Goal: Browse casually

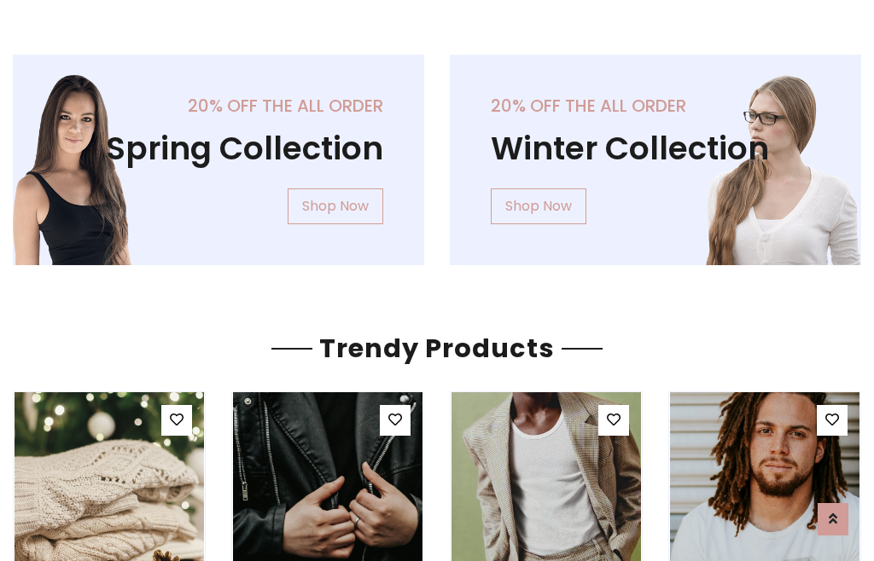
scroll to position [87, 0]
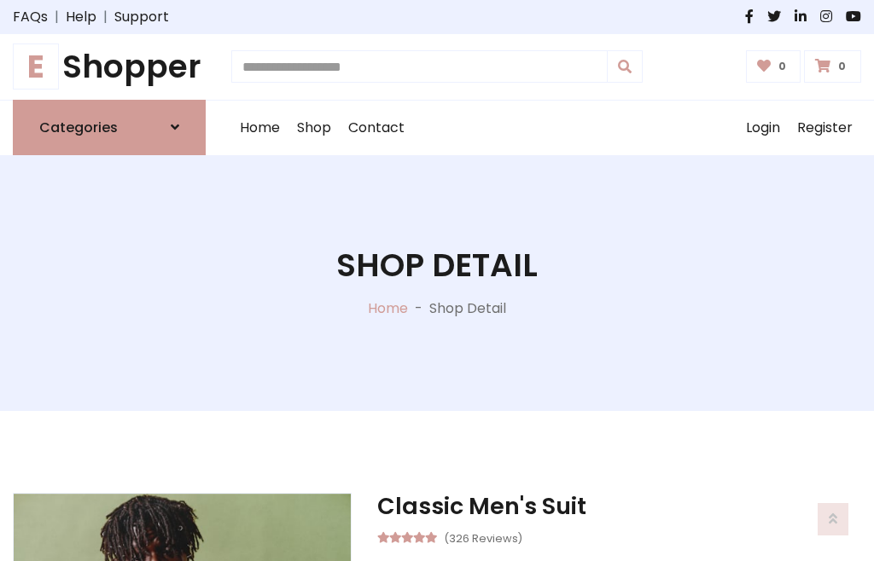
click at [109, 67] on h1 "E Shopper" at bounding box center [109, 67] width 193 height 38
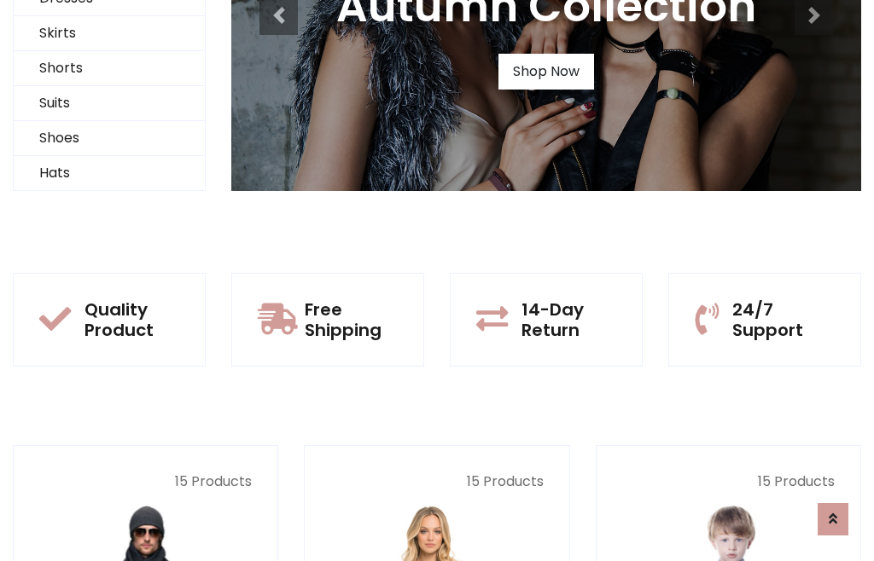
scroll to position [165, 0]
